Goal: Find specific page/section: Find specific page/section

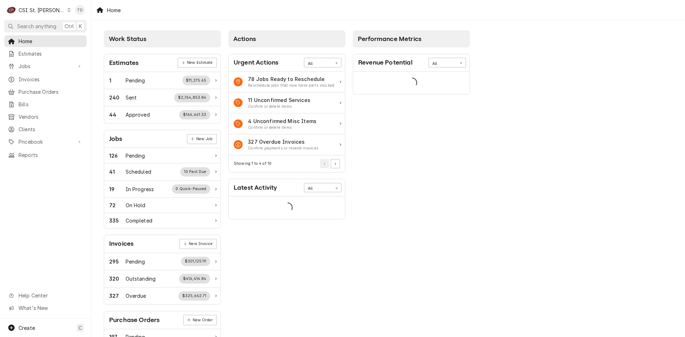
click at [46, 7] on div "CSI St. [PERSON_NAME]" at bounding box center [42, 9] width 46 height 7
click at [85, 15] on div "CSI [US_STATE][GEOGRAPHIC_DATA]" at bounding box center [109, 13] width 94 height 7
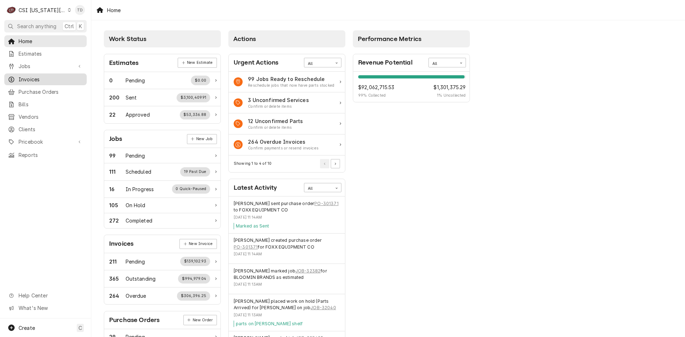
click at [73, 78] on span "Invoices" at bounding box center [51, 79] width 65 height 7
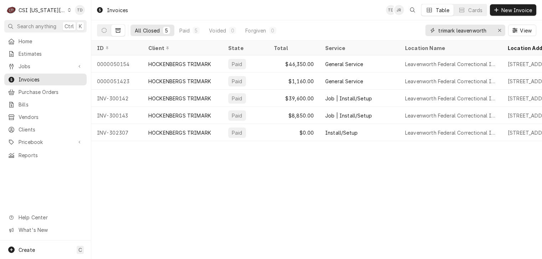
drag, startPoint x: 489, startPoint y: 31, endPoint x: 394, endPoint y: 31, distance: 95.6
click at [394, 31] on div "All Closed 5 Paid 5 Voided 0 Forgiven 0 trimark leavenworth View" at bounding box center [317, 30] width 440 height 20
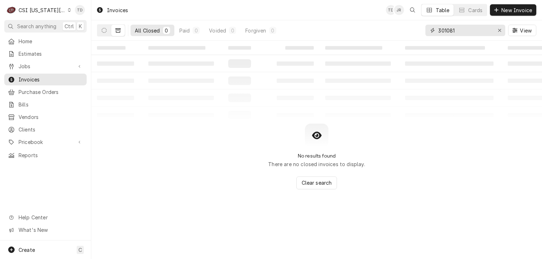
type input "301081"
click at [116, 30] on icon "Dynamic Content Wrapper" at bounding box center [118, 30] width 5 height 4
click at [106, 32] on icon "Dynamic Content Wrapper" at bounding box center [104, 30] width 5 height 5
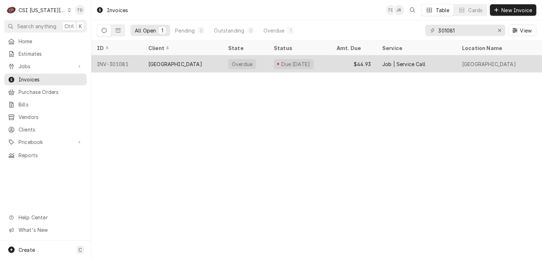
click at [187, 66] on div "CASCADE HOTEL" at bounding box center [183, 63] width 80 height 17
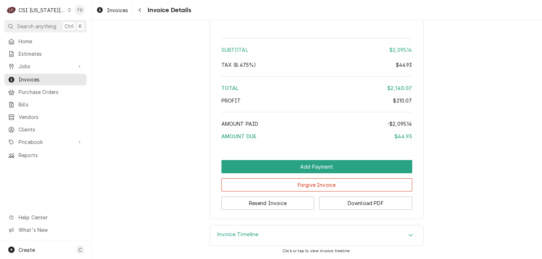
scroll to position [1930, 0]
click at [68, 10] on icon "Dynamic Content Wrapper" at bounding box center [69, 10] width 3 height 4
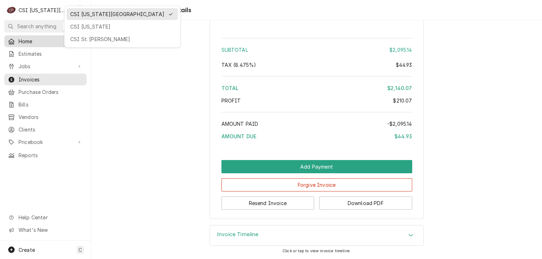
click at [77, 36] on div "CSI St. [PERSON_NAME]" at bounding box center [122, 38] width 104 height 7
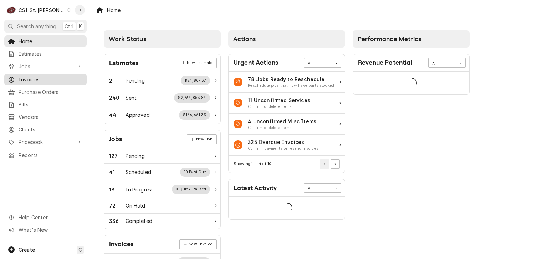
click at [59, 76] on span "Invoices" at bounding box center [51, 79] width 65 height 7
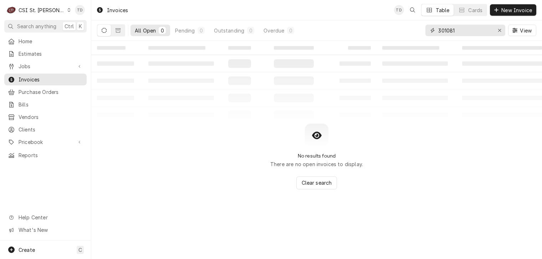
click at [461, 30] on input "301081" at bounding box center [466, 30] width 54 height 11
click at [460, 29] on input "301081" at bounding box center [466, 30] width 54 height 11
click at [466, 33] on input "301081" at bounding box center [466, 30] width 54 height 11
click at [466, 32] on input "301081" at bounding box center [466, 30] width 54 height 11
click at [117, 33] on button "Dynamic Content Wrapper" at bounding box center [118, 30] width 14 height 11
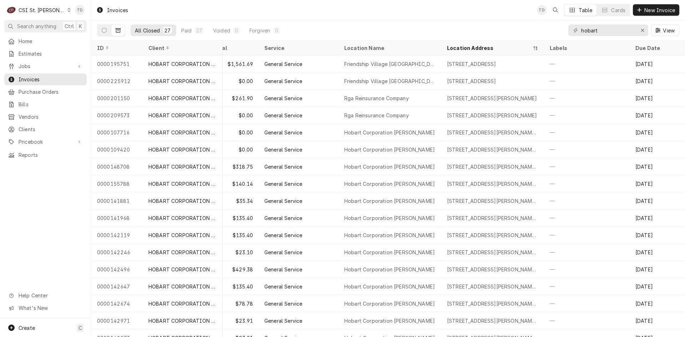
scroll to position [0, 61]
click at [463, 44] on div "Location Address" at bounding box center [493, 48] width 100 height 12
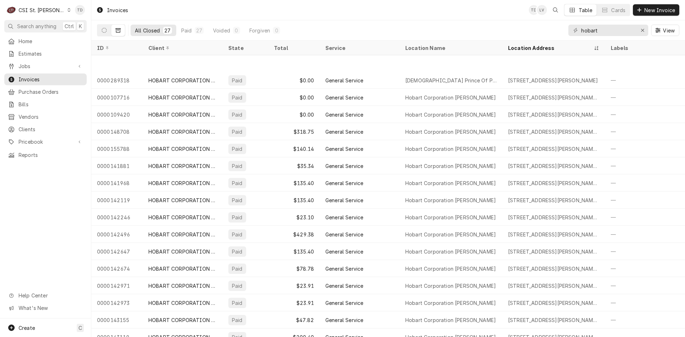
scroll to position [11, 0]
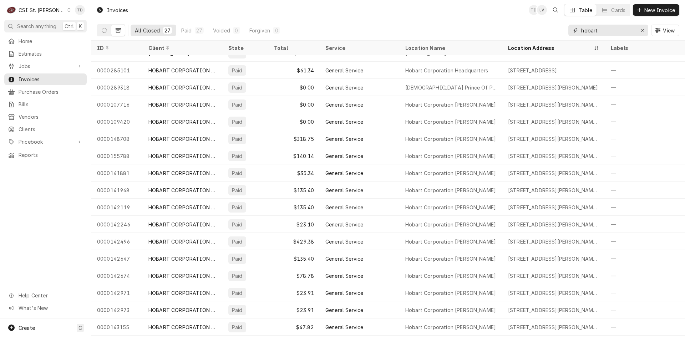
click at [542, 34] on input "hobart" at bounding box center [608, 30] width 54 height 11
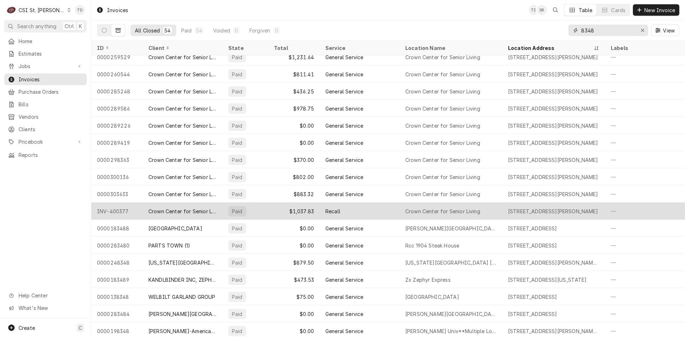
scroll to position [218, 0]
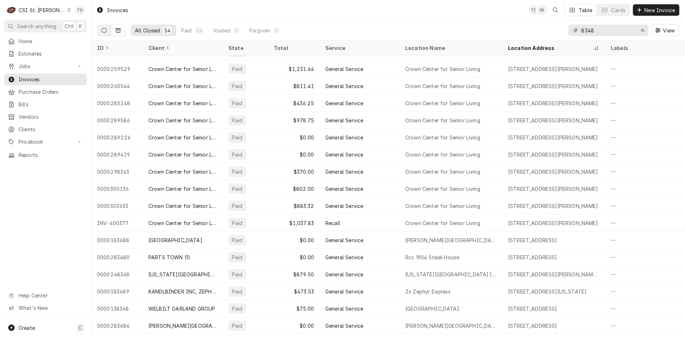
type input "8348"
click at [103, 33] on button "Dynamic Content Wrapper" at bounding box center [104, 30] width 14 height 11
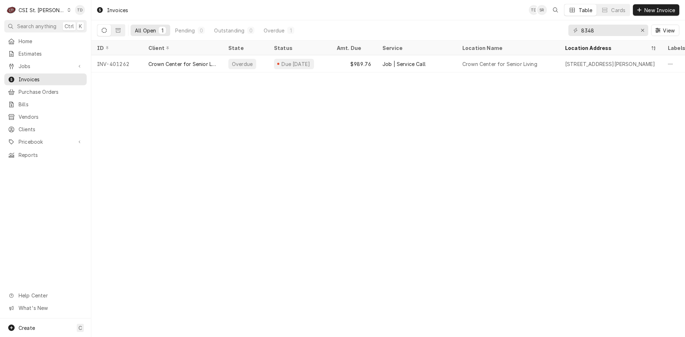
click at [67, 9] on icon "Dynamic Content Wrapper" at bounding box center [68, 10] width 3 height 4
click at [74, 16] on div "CSI [US_STATE][GEOGRAPHIC_DATA]" at bounding box center [109, 13] width 94 height 7
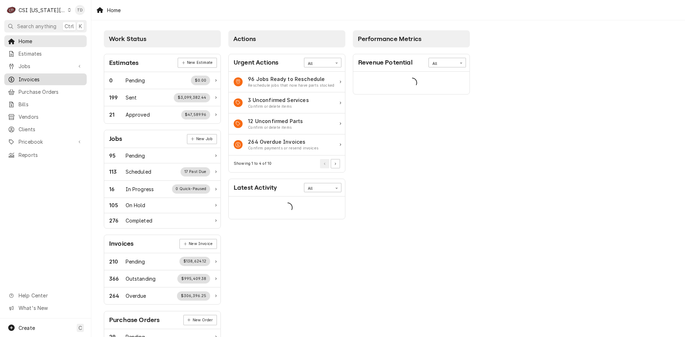
click at [64, 76] on span "Invoices" at bounding box center [51, 79] width 65 height 7
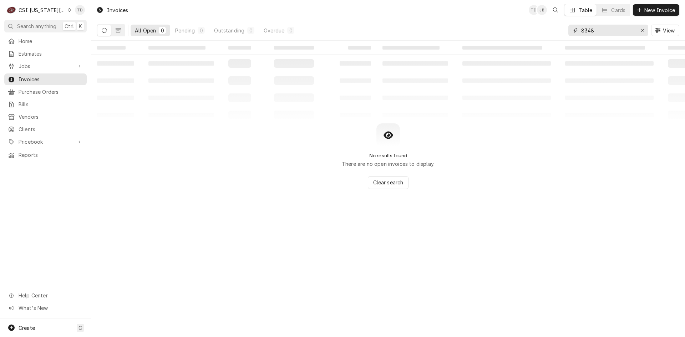
click at [600, 29] on input "8348" at bounding box center [608, 30] width 54 height 11
